Goal: Information Seeking & Learning: Learn about a topic

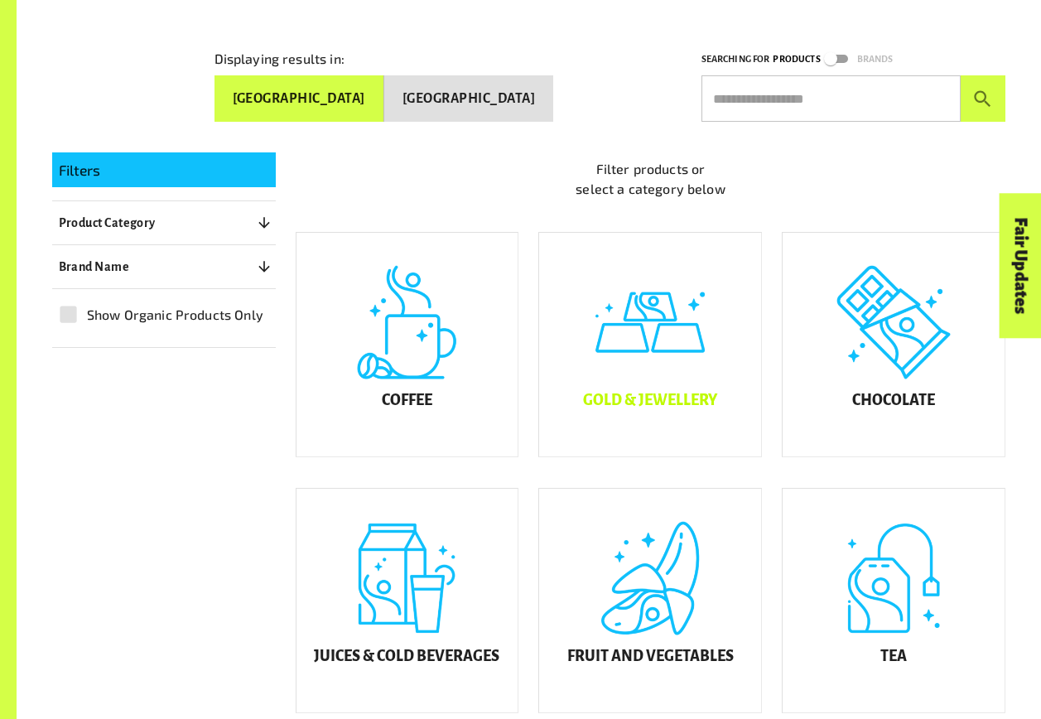
scroll to position [331, 0]
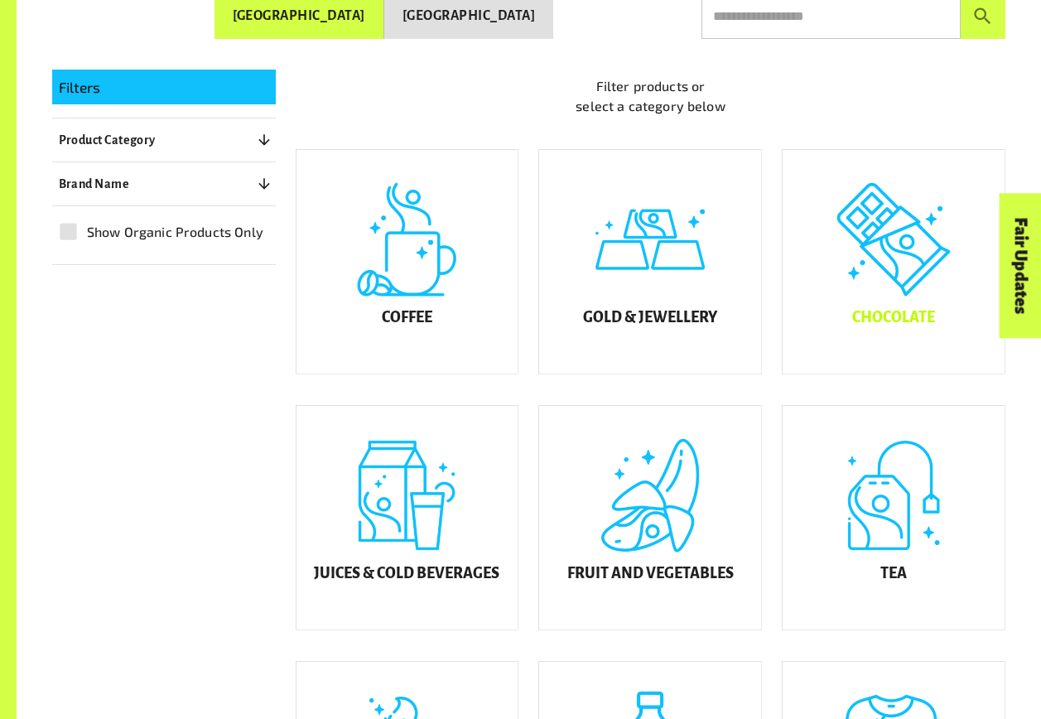
click at [796, 299] on div "Chocolate" at bounding box center [894, 262] width 222 height 224
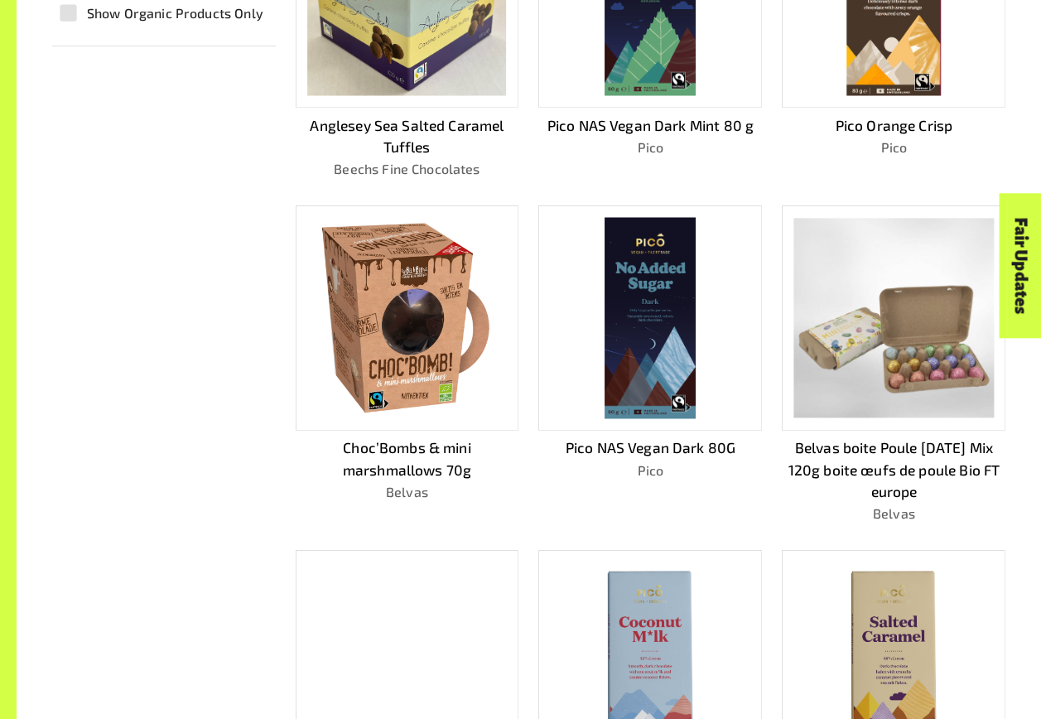
scroll to position [911, 0]
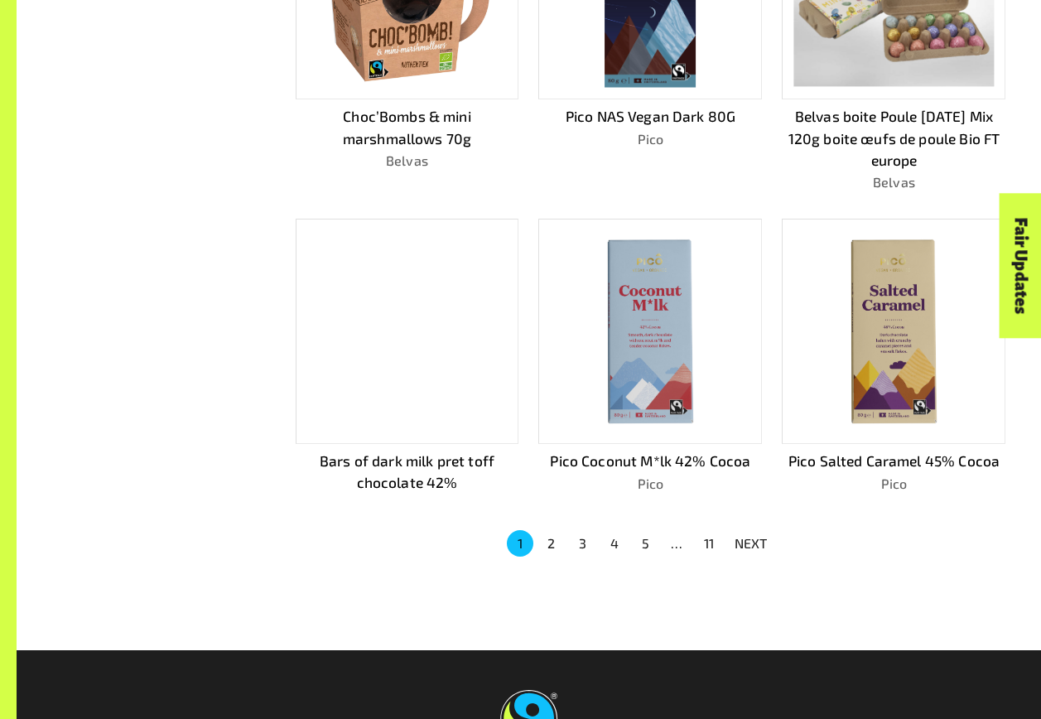
click at [544, 541] on button "2" at bounding box center [551, 543] width 27 height 27
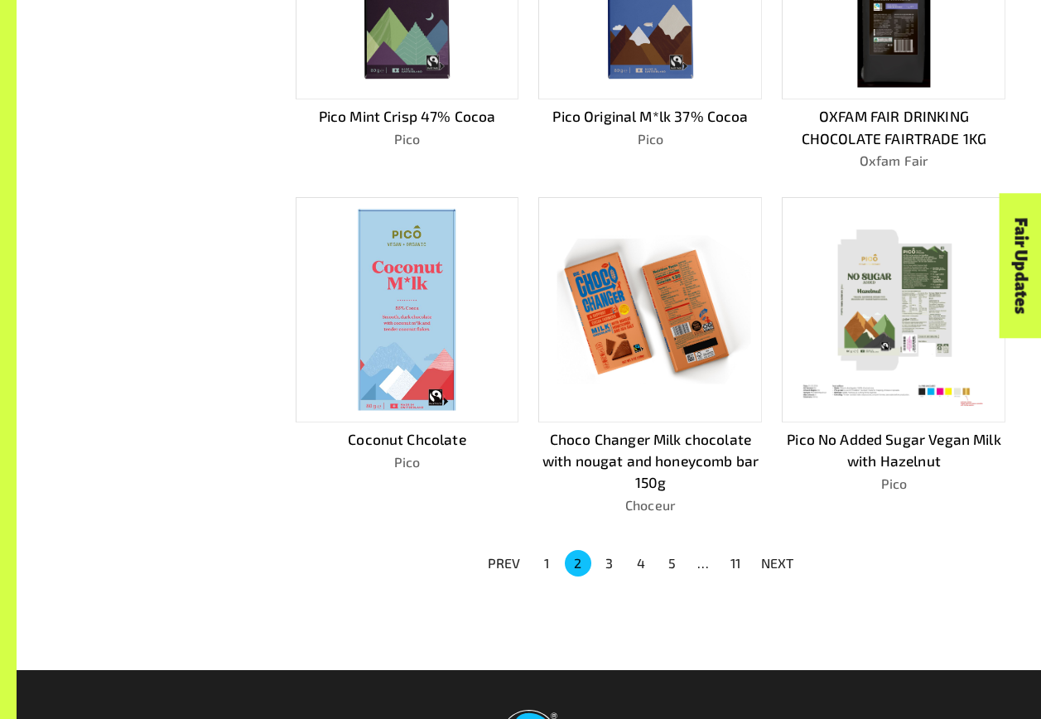
click at [608, 562] on button "3" at bounding box center [609, 563] width 27 height 27
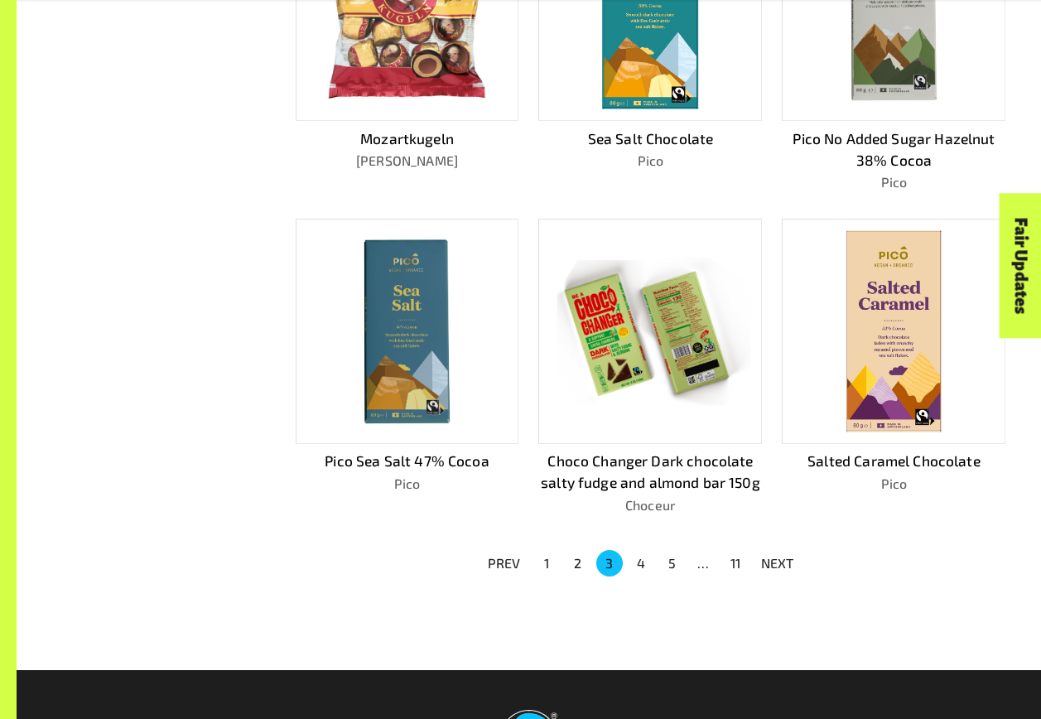
scroll to position [994, 0]
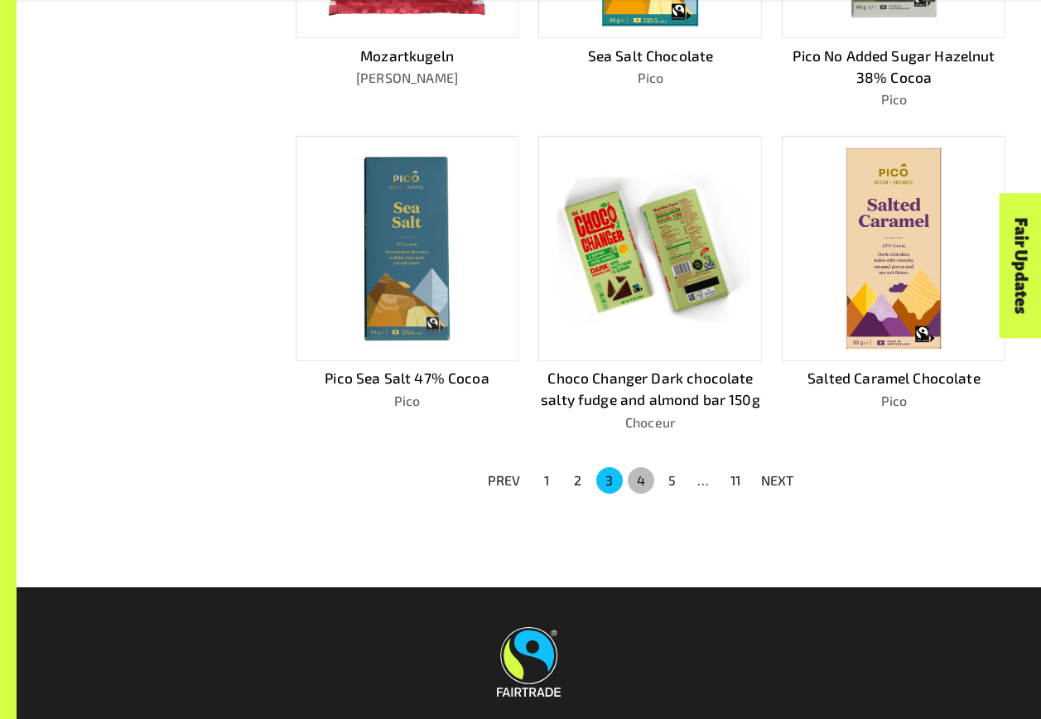
click at [641, 481] on button "4" at bounding box center [641, 480] width 27 height 27
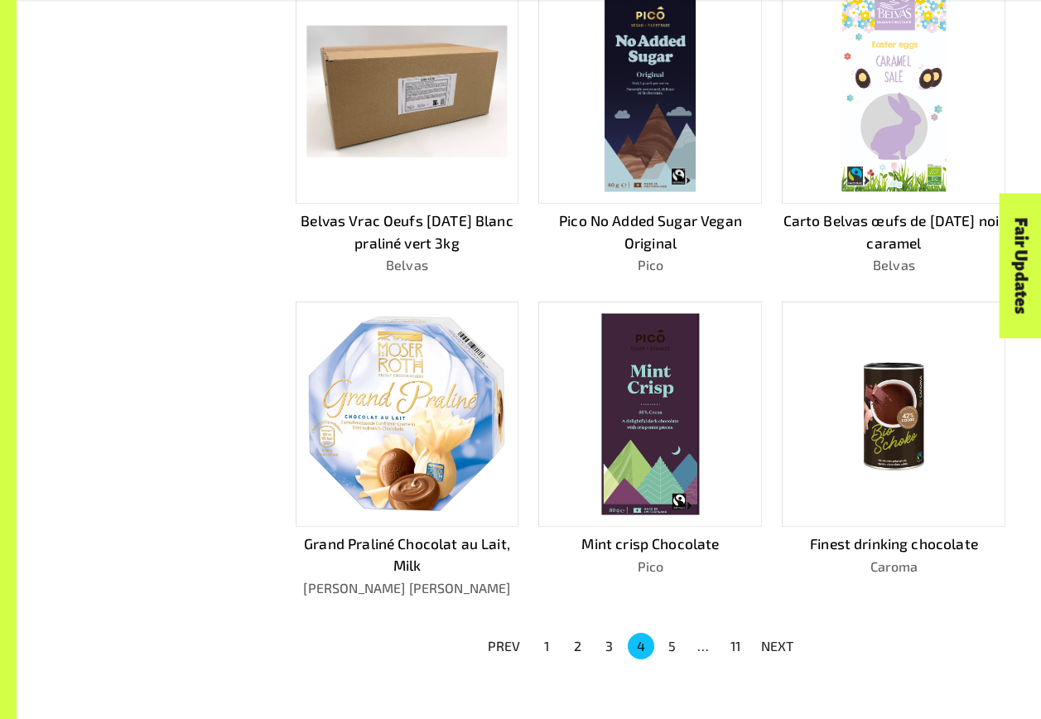
scroll to position [890, 0]
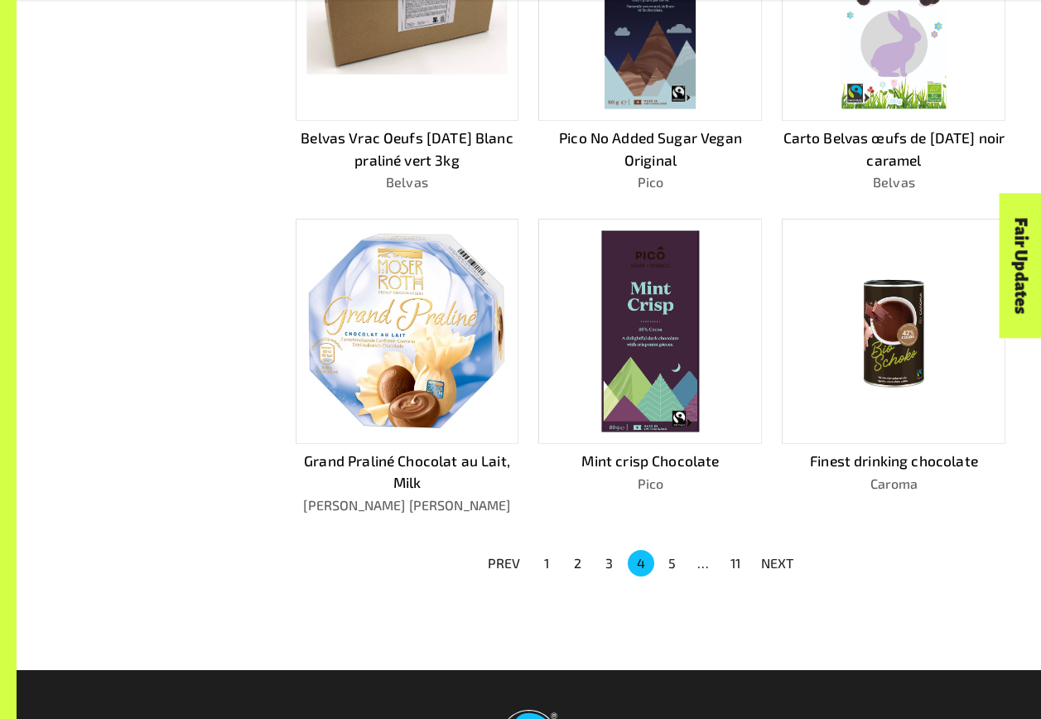
click at [669, 560] on button "5" at bounding box center [672, 563] width 27 height 27
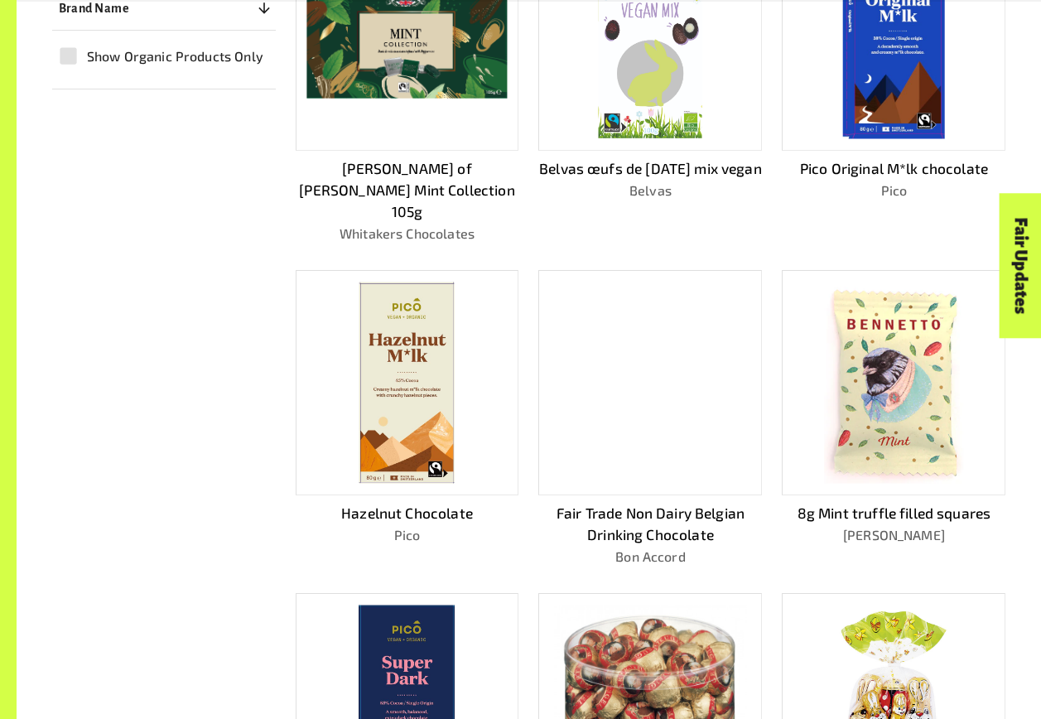
scroll to position [951, 0]
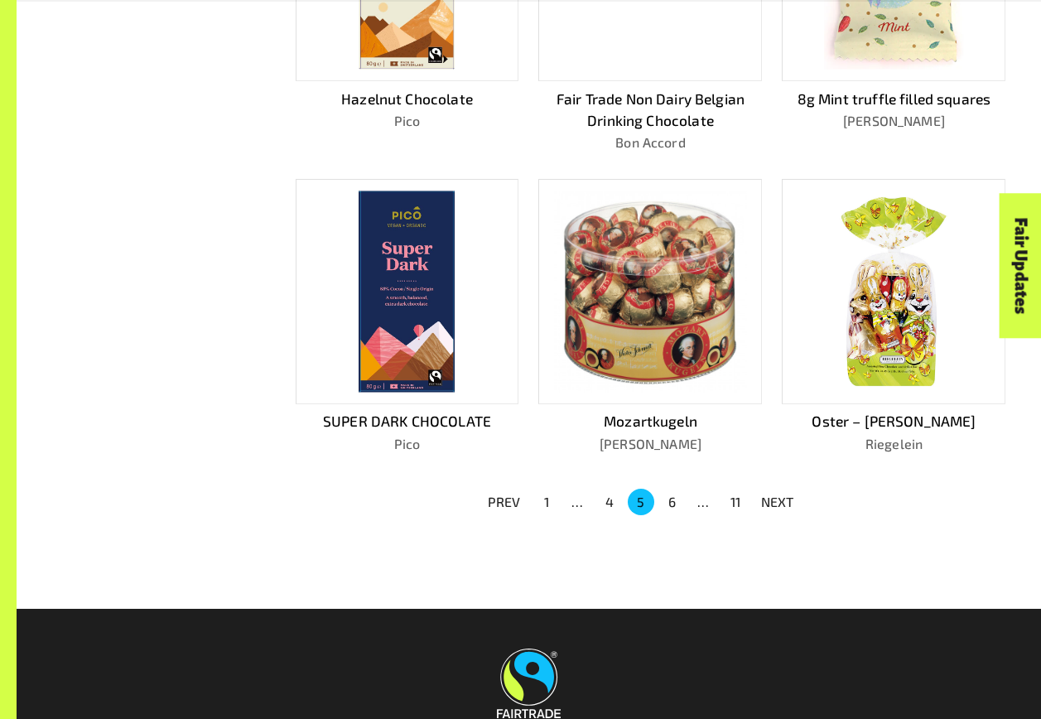
click at [674, 489] on button "6" at bounding box center [672, 502] width 27 height 27
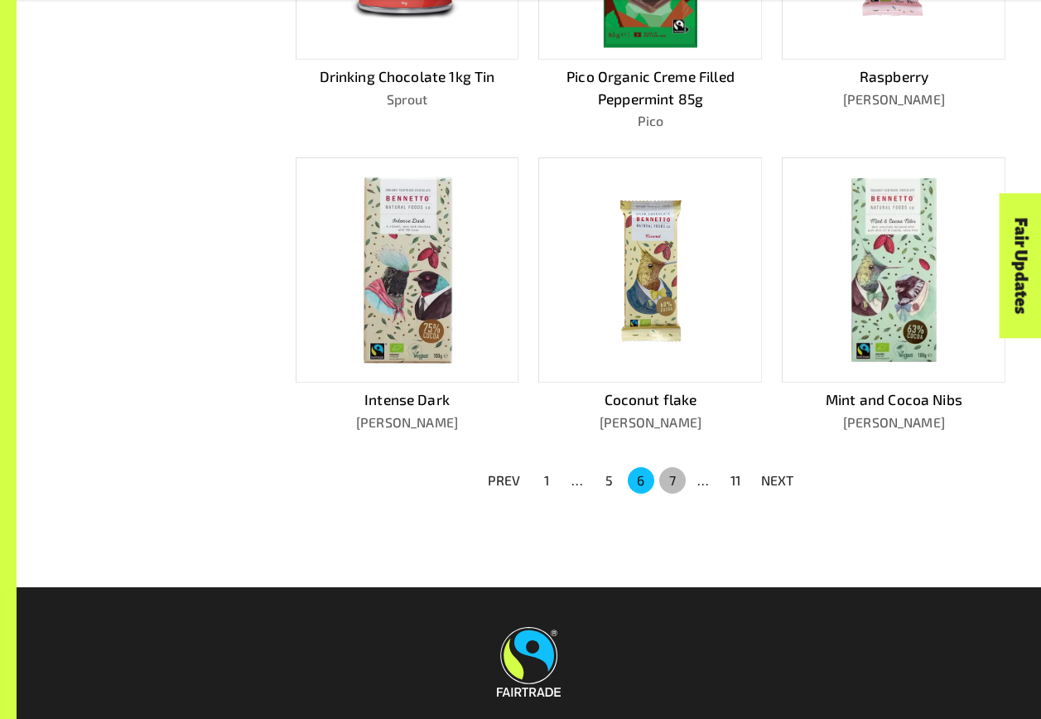
click at [668, 476] on button "7" at bounding box center [672, 480] width 27 height 27
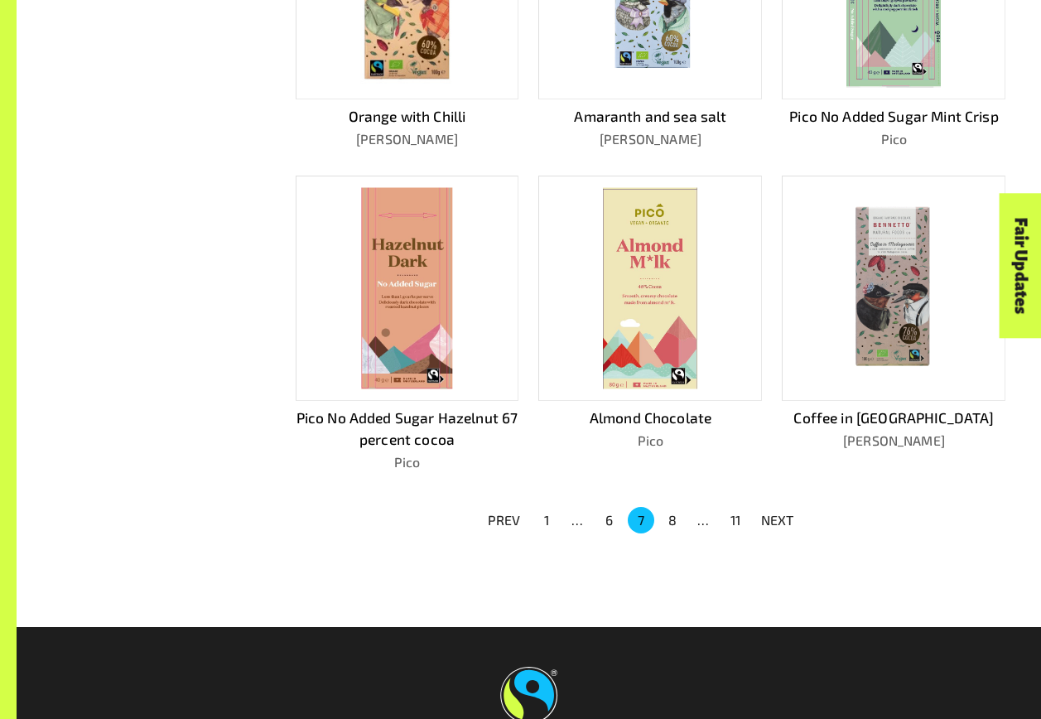
scroll to position [994, 0]
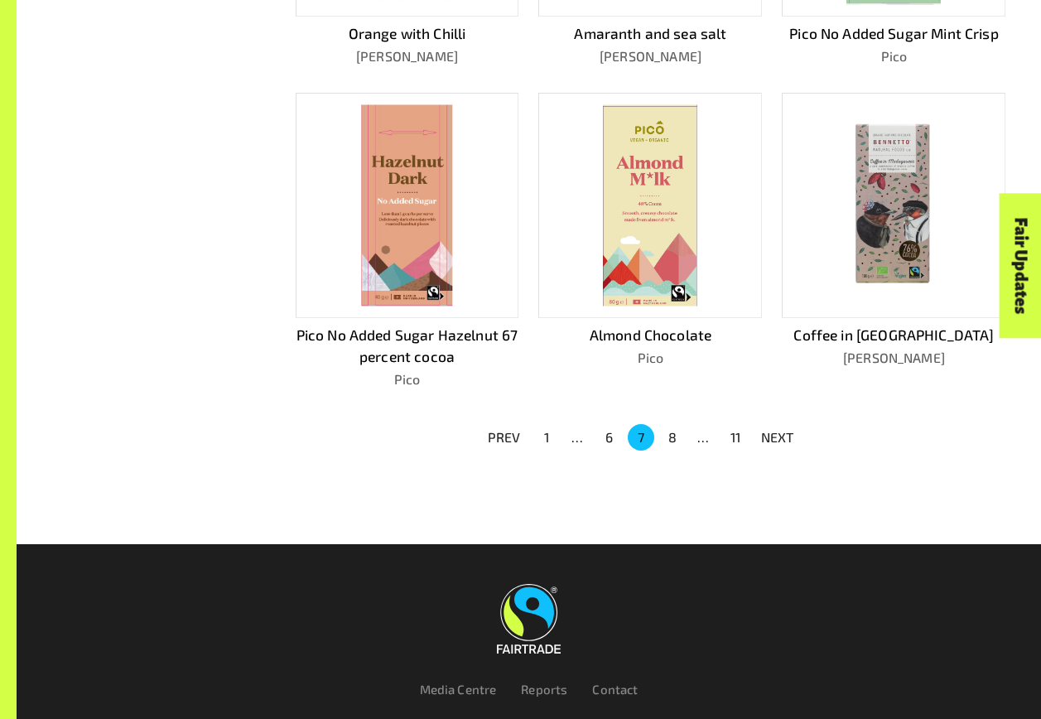
click at [668, 442] on button "8" at bounding box center [672, 437] width 27 height 27
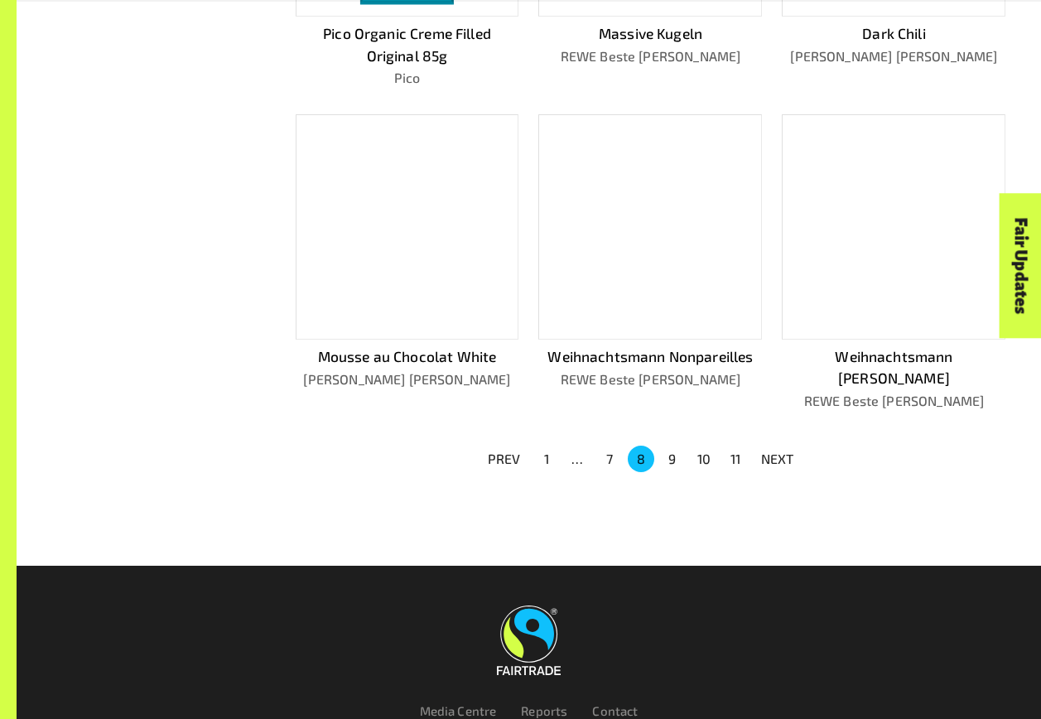
click at [675, 446] on button "9" at bounding box center [672, 459] width 27 height 27
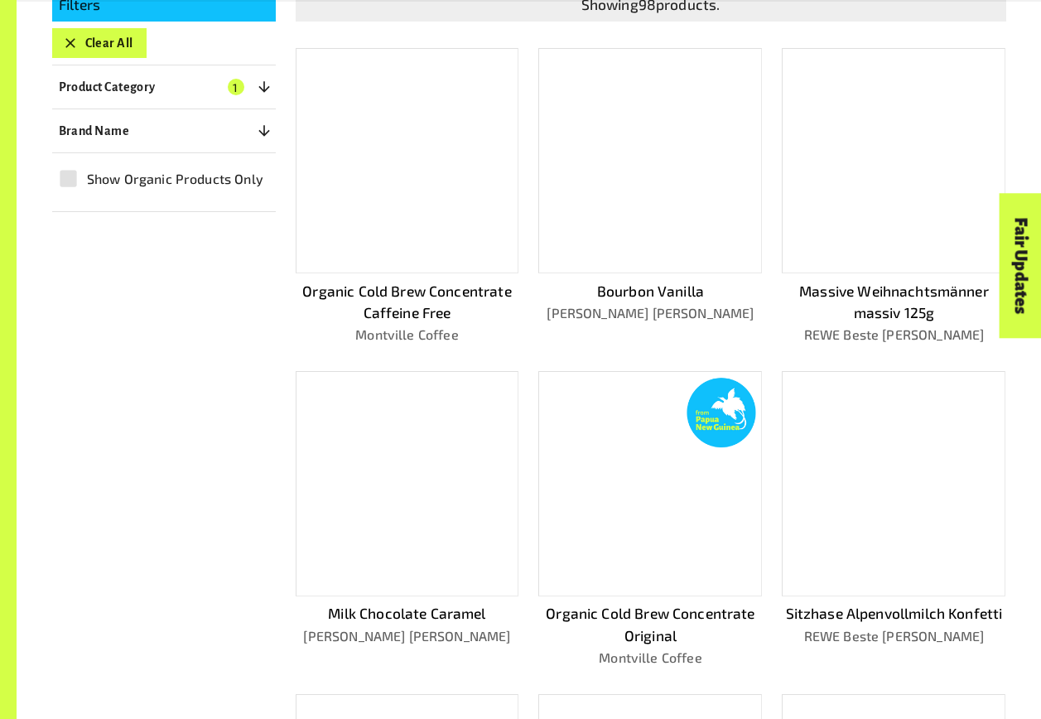
scroll to position [828, 0]
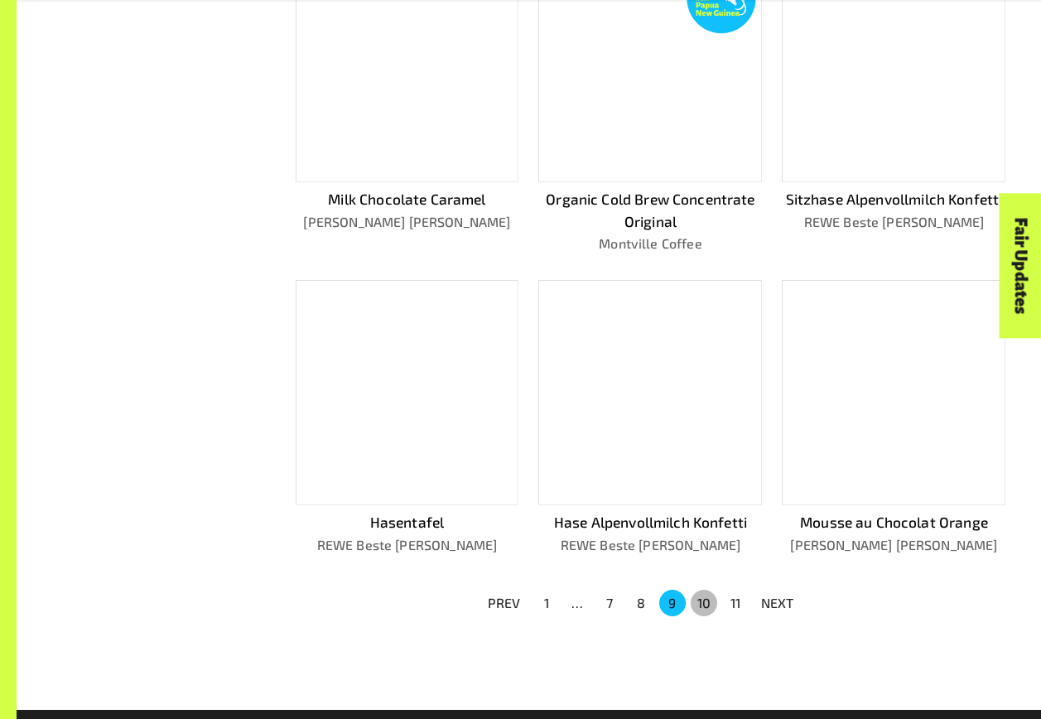
click at [704, 603] on button "10" at bounding box center [704, 603] width 27 height 27
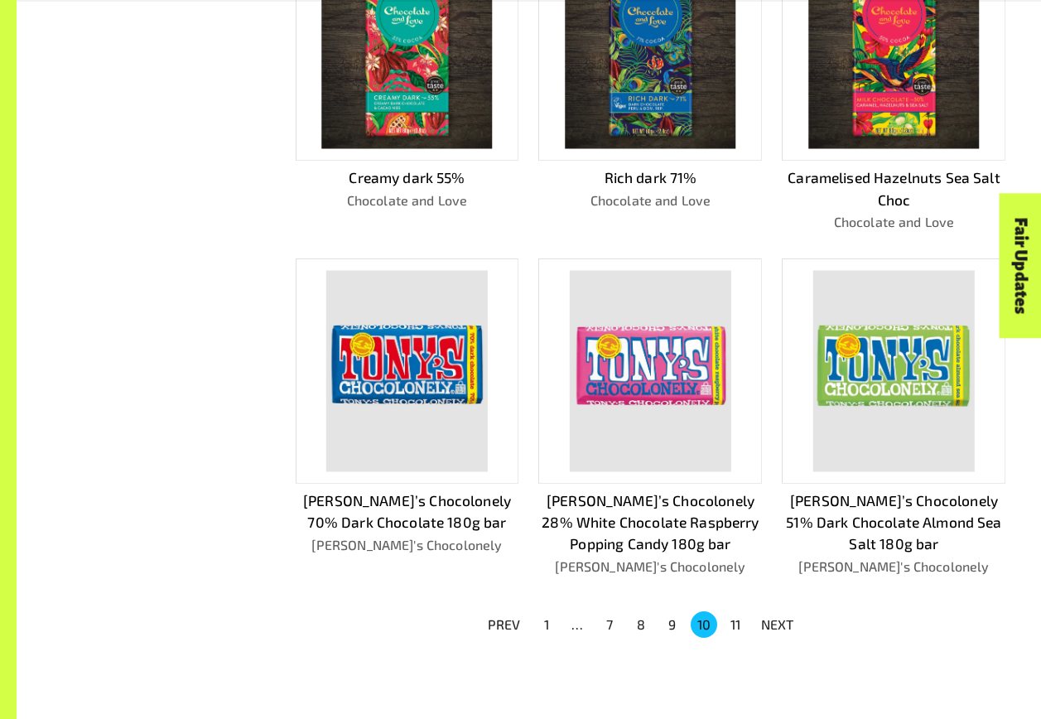
scroll to position [933, 0]
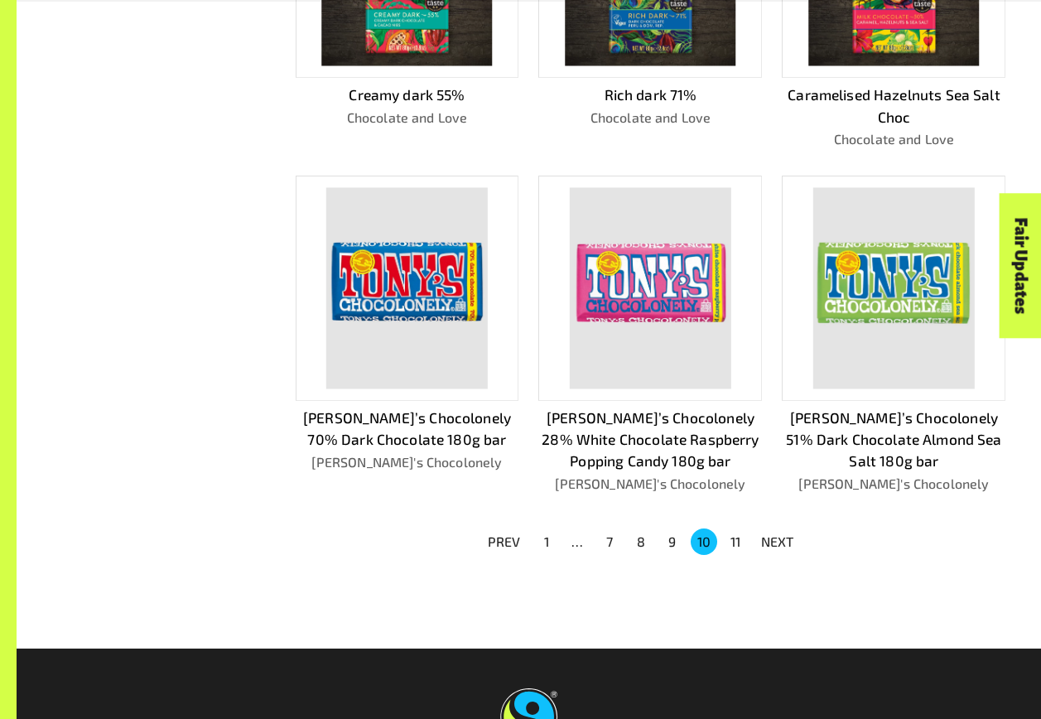
click at [731, 528] on button "11" at bounding box center [735, 541] width 27 height 27
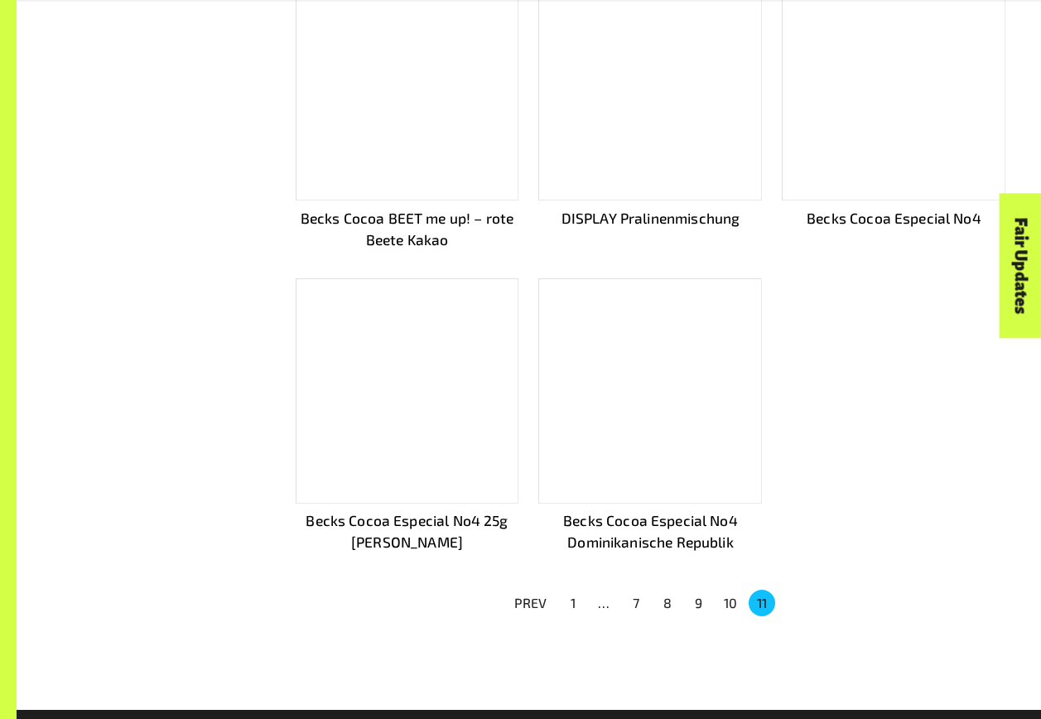
scroll to position [915, 0]
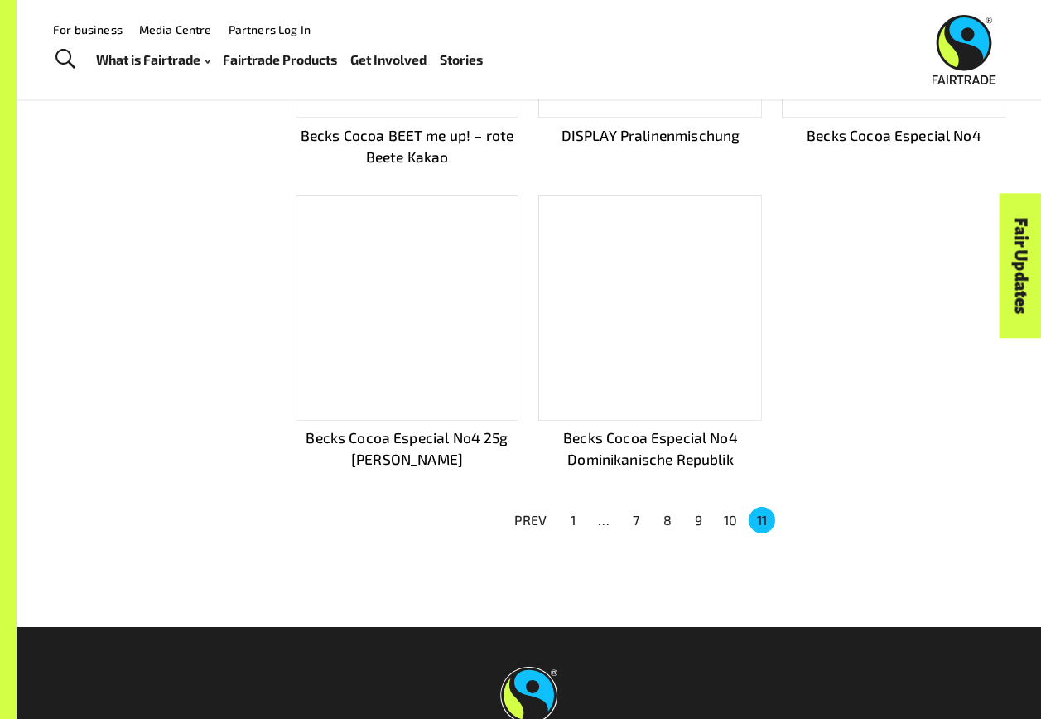
scroll to position [331, 0]
